Goal: Navigation & Orientation: Understand site structure

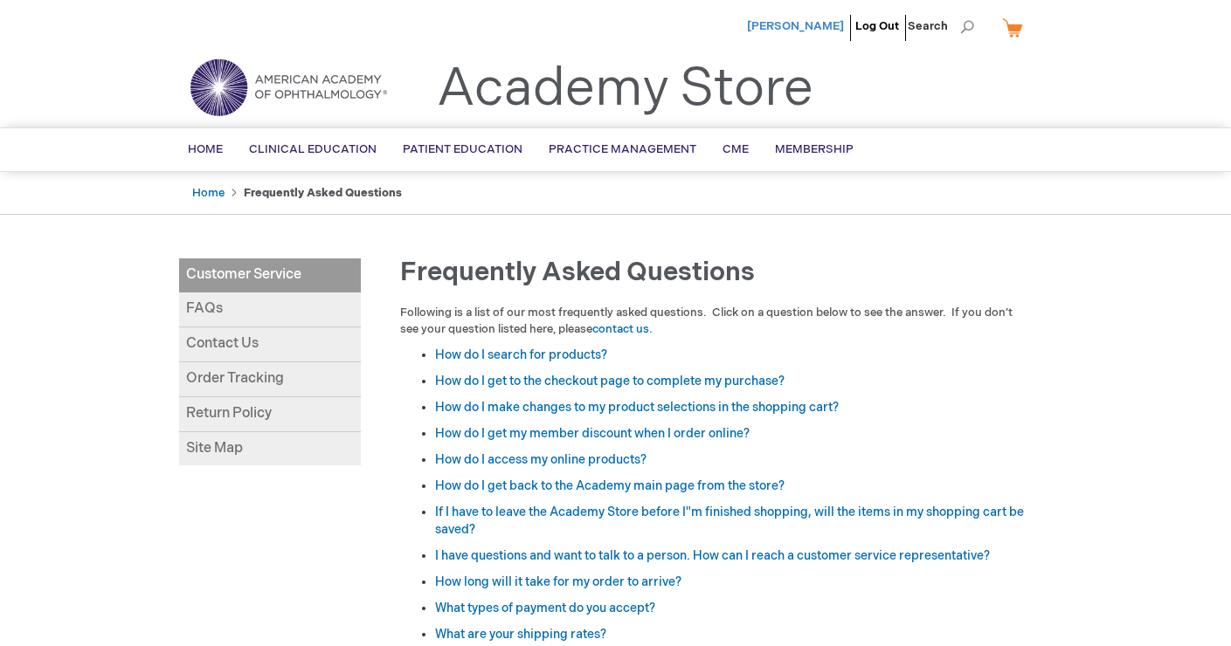
click at [825, 31] on span "[PERSON_NAME]" at bounding box center [795, 26] width 97 height 14
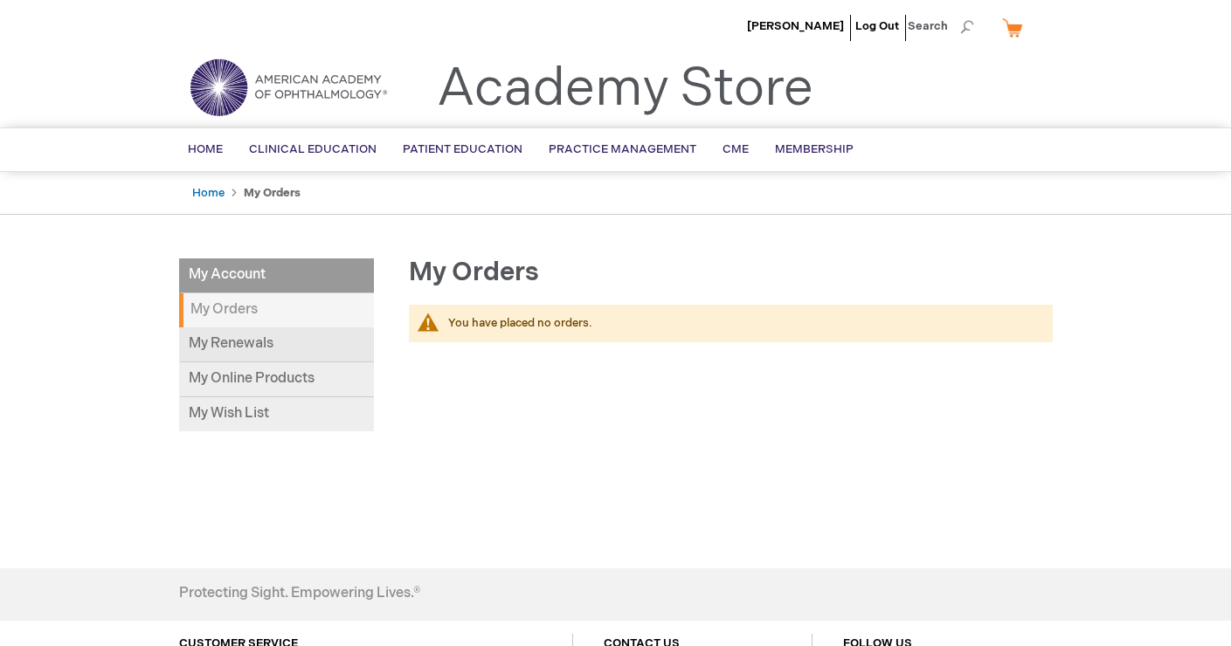
click at [278, 353] on link "My Renewals" at bounding box center [276, 345] width 195 height 35
click at [803, 161] on link "Membership" at bounding box center [814, 149] width 105 height 43
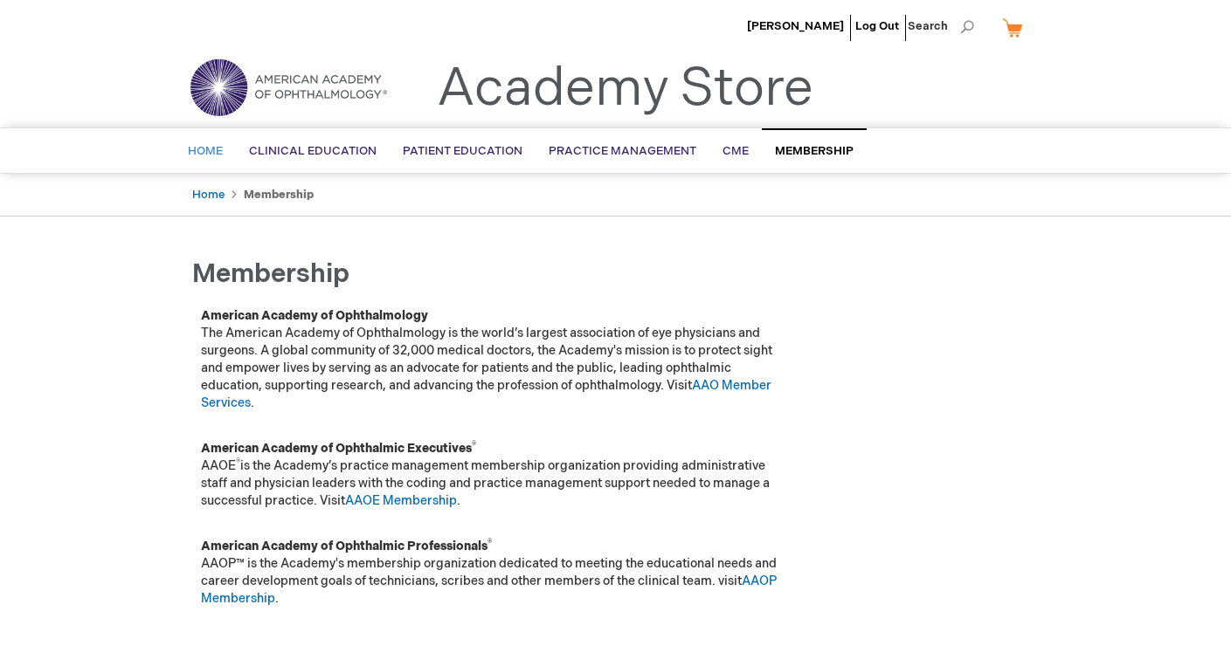
click at [211, 143] on link "Home" at bounding box center [205, 151] width 61 height 43
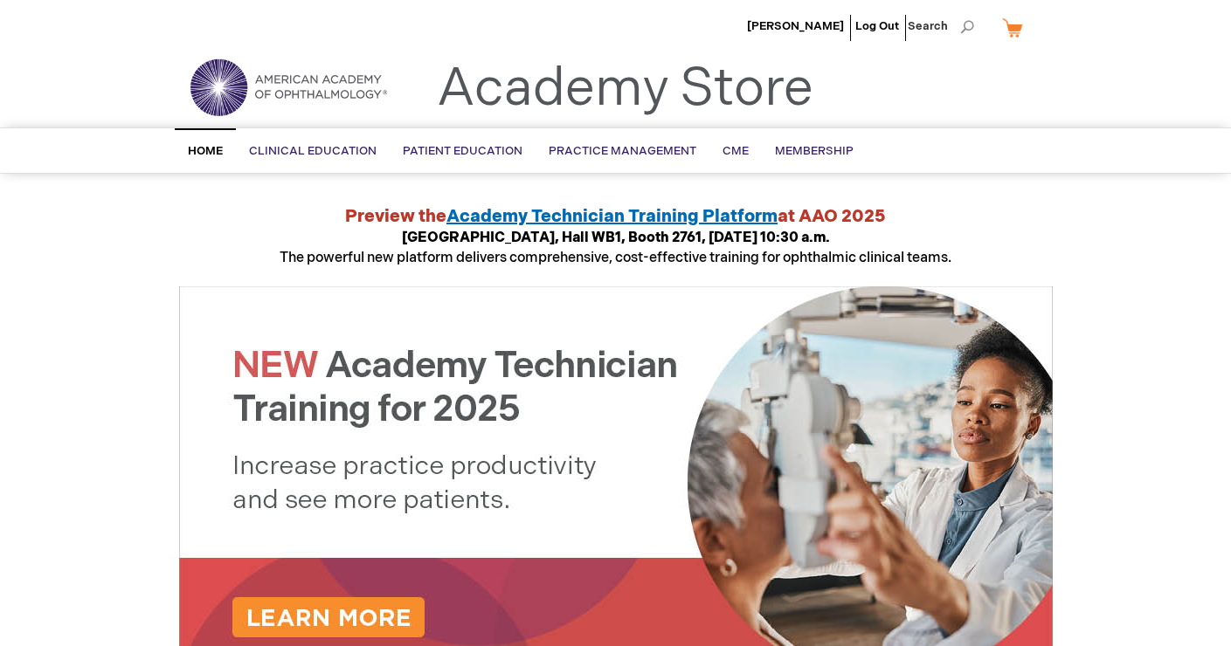
click at [297, 91] on img at bounding box center [288, 87] width 210 height 63
